Goal: Check status: Check status

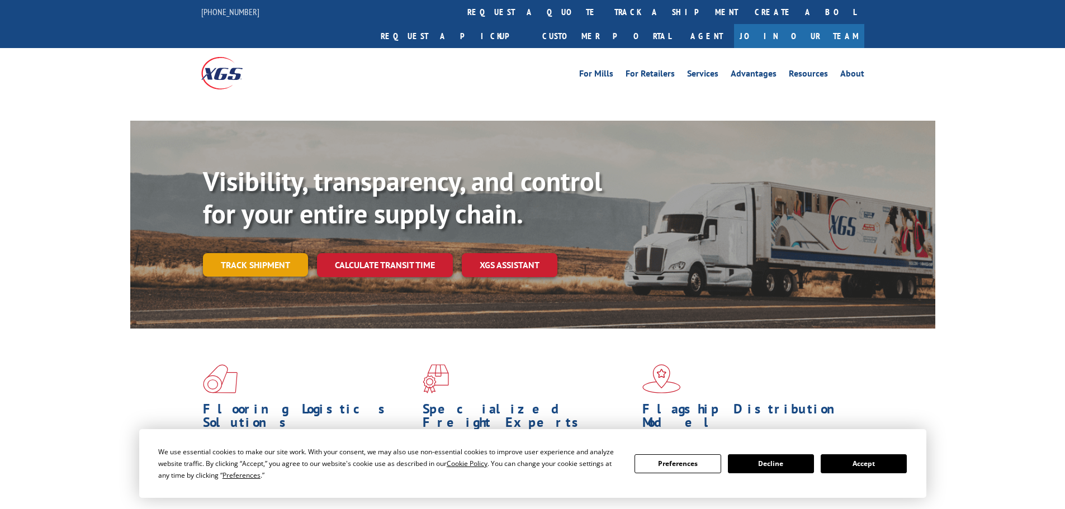
click at [255, 253] on link "Track shipment" at bounding box center [255, 264] width 105 height 23
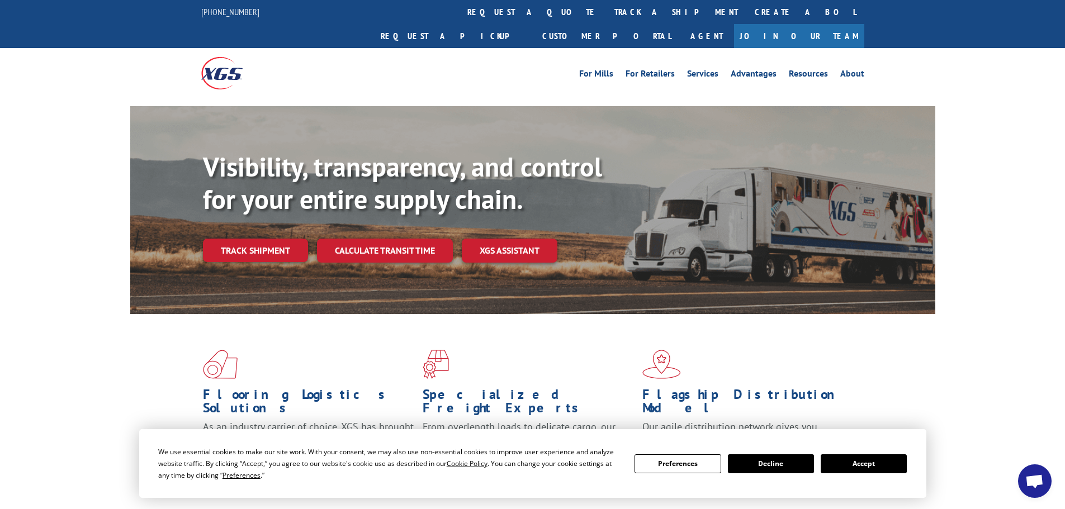
click at [847, 462] on button "Accept" at bounding box center [864, 464] width 86 height 19
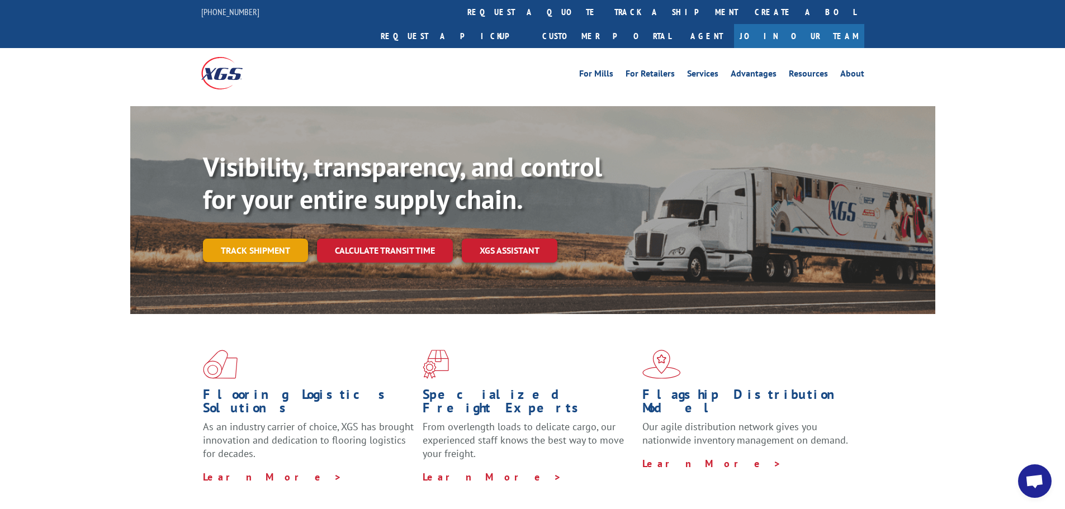
click at [258, 239] on link "Track shipment" at bounding box center [255, 250] width 105 height 23
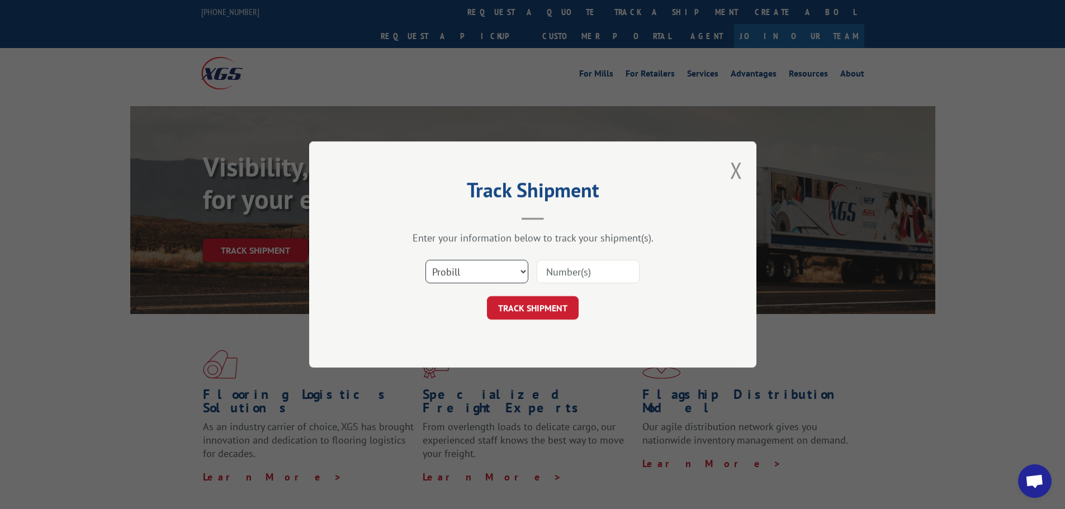
click at [491, 263] on select "Select category... Probill BOL PO" at bounding box center [476, 271] width 103 height 23
select select "bol"
click at [425, 260] on select "Select category... Probill BOL PO" at bounding box center [476, 271] width 103 height 23
click at [607, 267] on input at bounding box center [588, 271] width 103 height 23
paste input "268036"
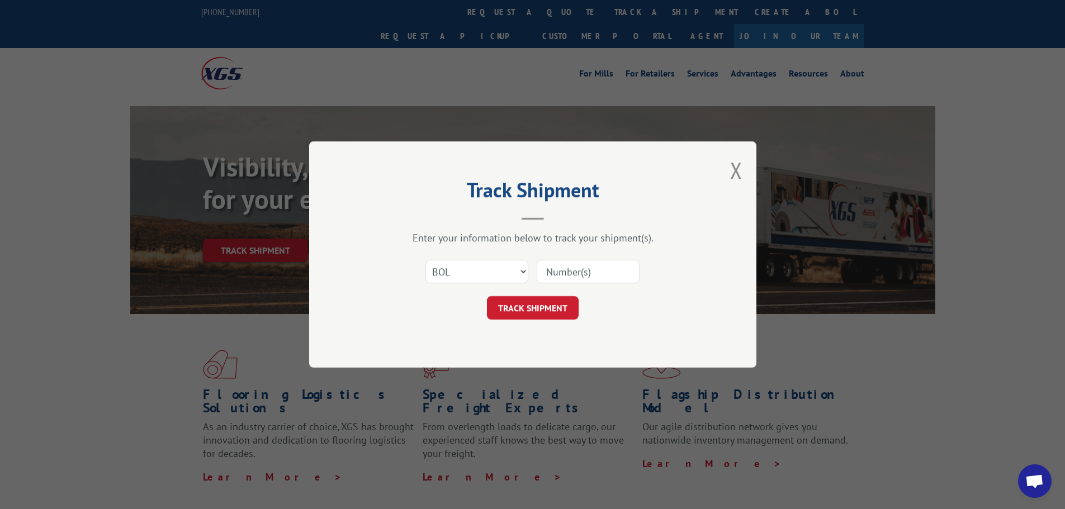
type input "268036"
click at [550, 303] on button "TRACK SHIPMENT" at bounding box center [533, 307] width 92 height 23
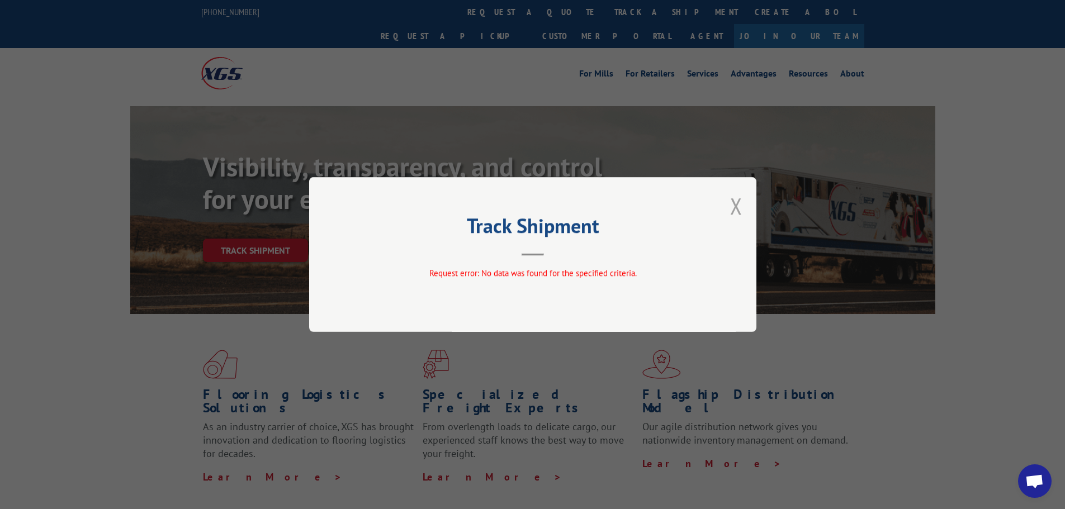
click at [737, 204] on button "Close modal" at bounding box center [736, 206] width 12 height 30
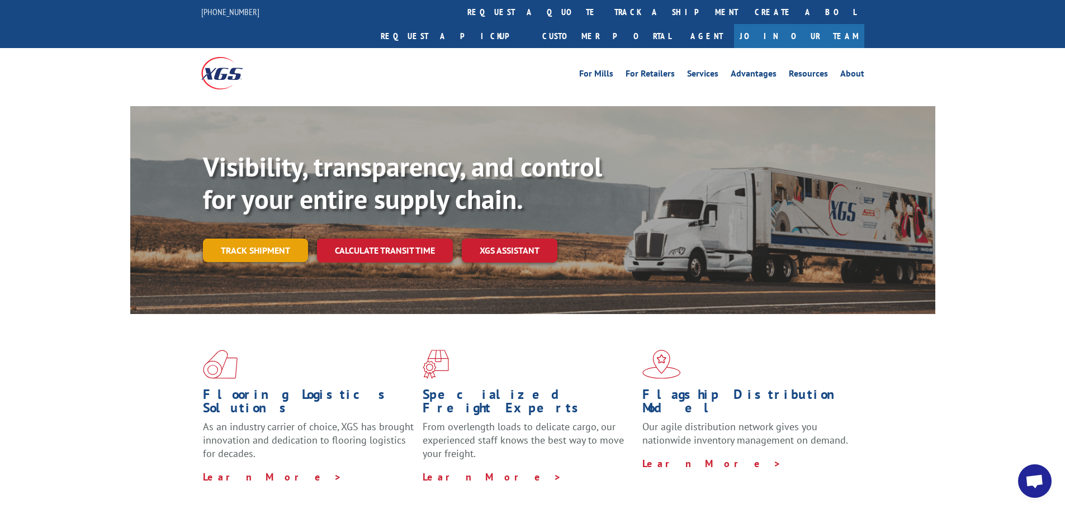
click at [280, 239] on link "Track shipment" at bounding box center [255, 250] width 105 height 23
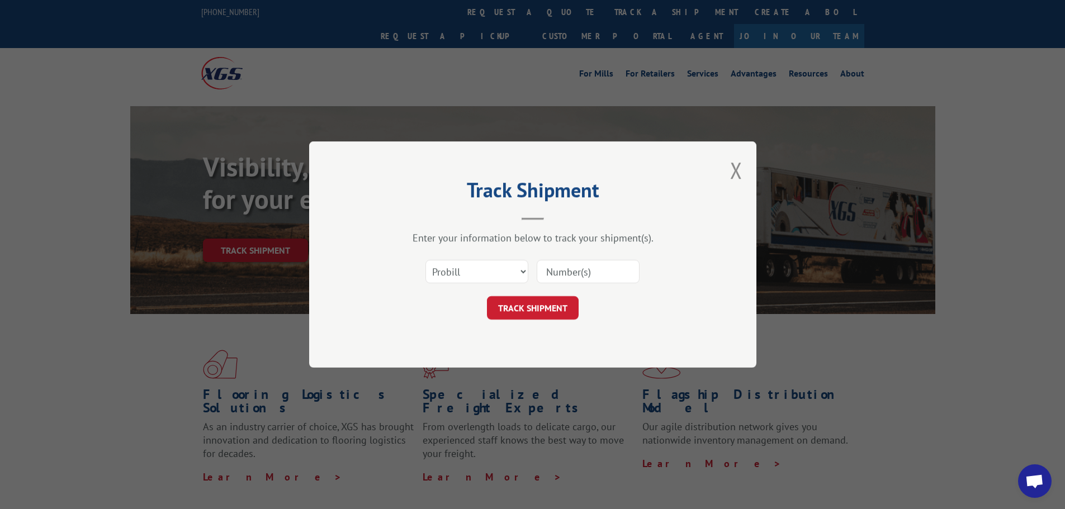
click at [585, 279] on input at bounding box center [588, 271] width 103 height 23
paste input "268036"
type input "268036"
click at [560, 302] on button "TRACK SHIPMENT" at bounding box center [533, 307] width 92 height 23
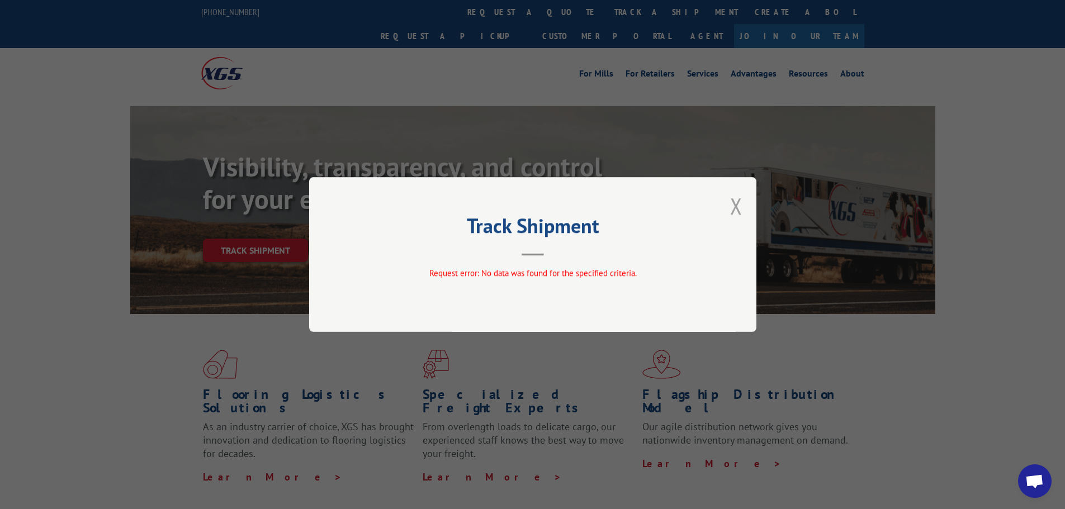
click at [734, 204] on button "Close modal" at bounding box center [736, 206] width 12 height 30
